Goal: Task Accomplishment & Management: Manage account settings

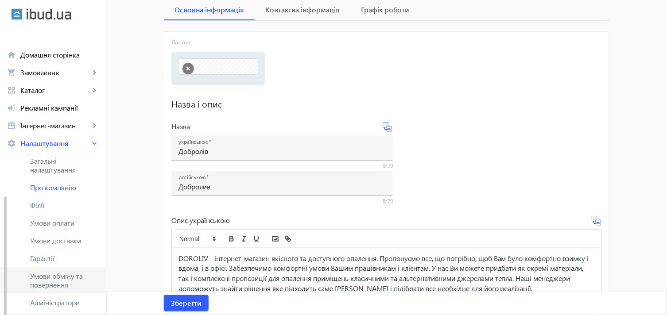
scroll to position [49, 0]
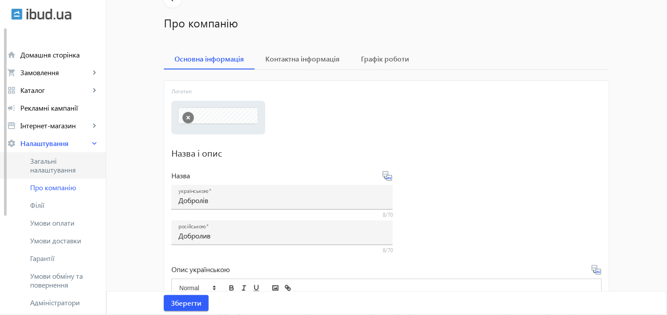
click at [72, 168] on span "Загальні налаштування" at bounding box center [64, 166] width 69 height 18
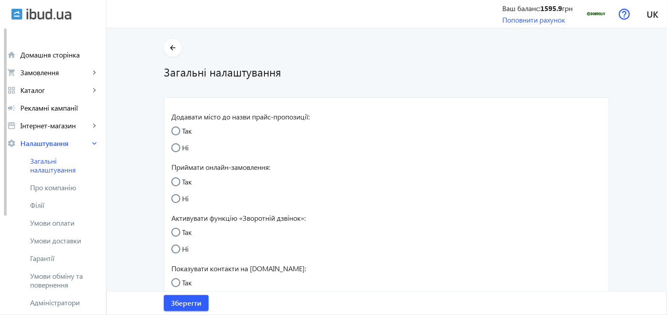
radio input "true"
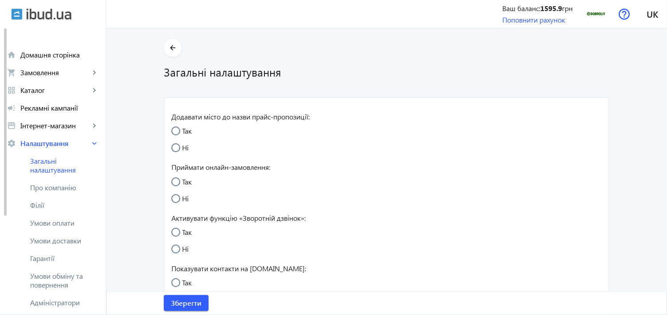
radio input "true"
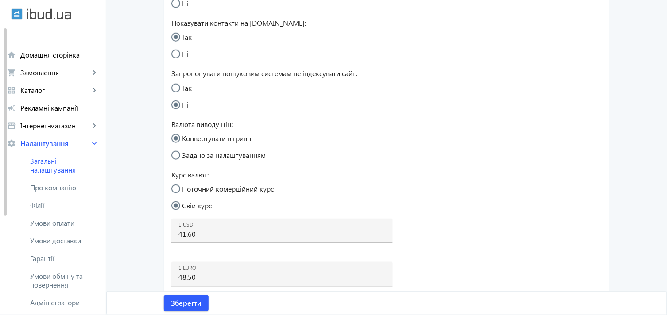
scroll to position [344, 0]
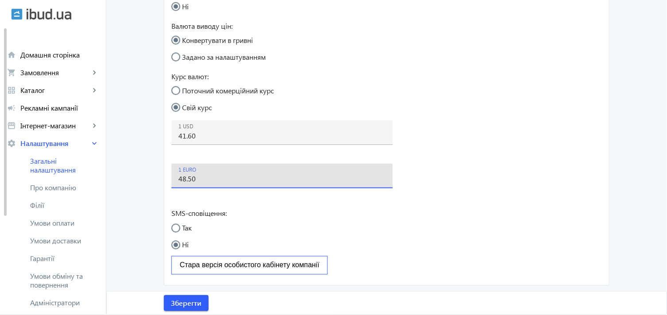
click at [189, 182] on input "48.50" at bounding box center [281, 178] width 207 height 9
type input "48.80"
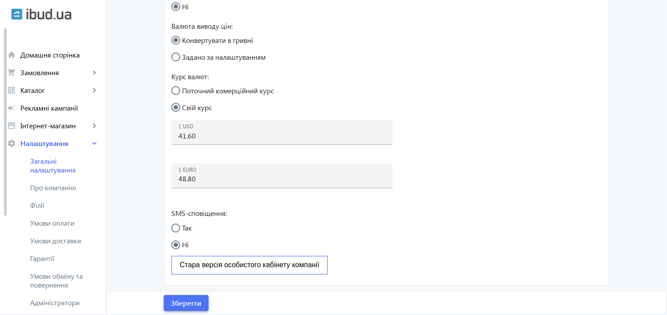
click at [179, 298] on span "Зберегти" at bounding box center [186, 303] width 31 height 10
